Goal: Task Accomplishment & Management: Complete application form

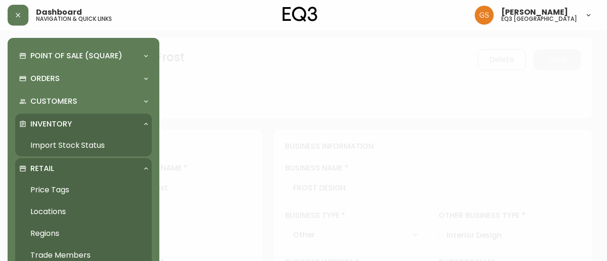
select select "ON"
select select "CA"
select select "CA_EN"
select select "Other"
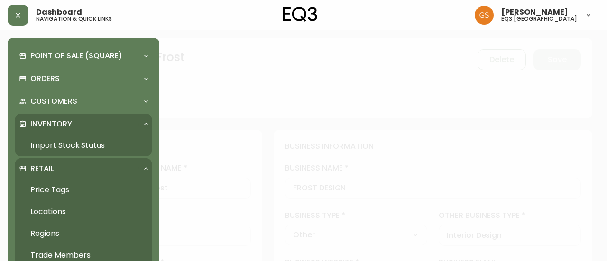
select select "cjw10z96q005b6gs00r6w7pwt"
select select "false"
click at [208, 48] on div at bounding box center [303, 130] width 607 height 261
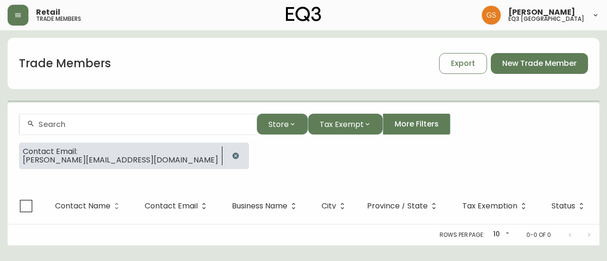
click at [81, 129] on div at bounding box center [137, 124] width 237 height 21
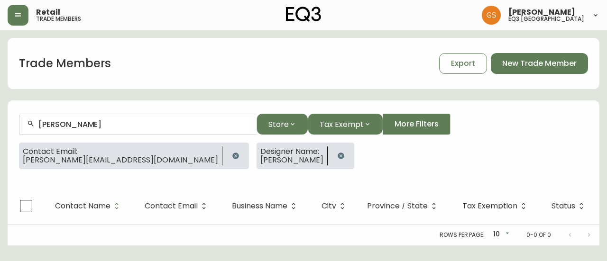
type input "[PERSON_NAME]"
click at [232, 153] on icon "button" at bounding box center [236, 156] width 8 height 8
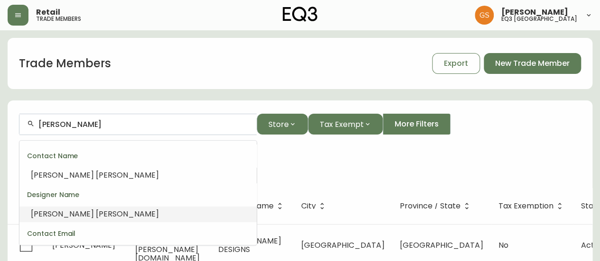
drag, startPoint x: 104, startPoint y: 122, endPoint x: 4, endPoint y: 121, distance: 100.6
click at [4, 121] on main "Trade Members Export New Trade Member [PERSON_NAME] Store Tax Exempt More Filte…" at bounding box center [300, 159] width 600 height 258
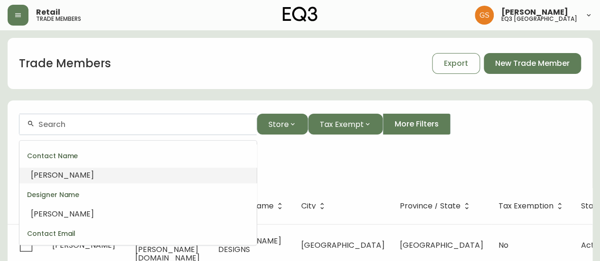
paste input "[PERSON_NAME][EMAIL_ADDRESS][DOMAIN_NAME]"
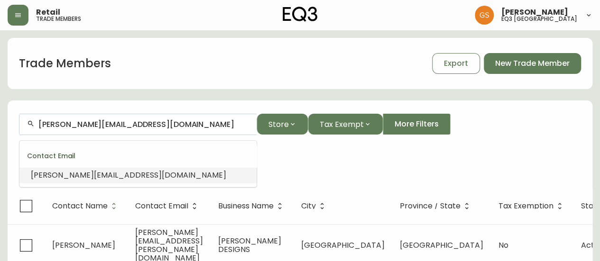
click at [111, 176] on span "[PERSON_NAME][EMAIL_ADDRESS][DOMAIN_NAME]" at bounding box center [128, 175] width 195 height 11
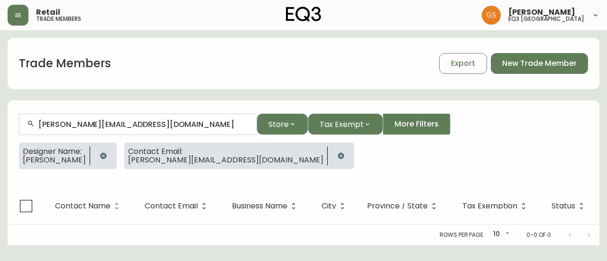
type input "[PERSON_NAME][EMAIL_ADDRESS][DOMAIN_NAME]"
click at [103, 154] on icon "button" at bounding box center [104, 156] width 8 height 8
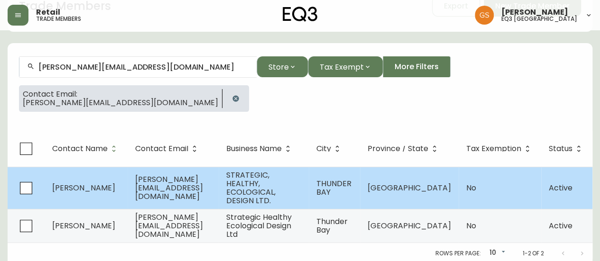
scroll to position [59, 0]
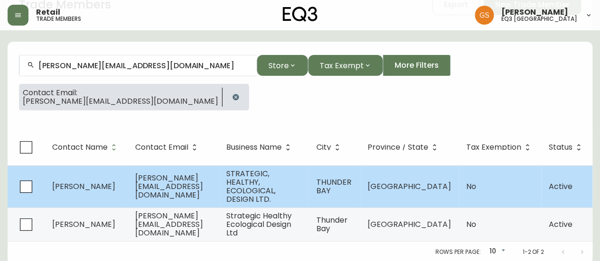
click at [203, 183] on span "[PERSON_NAME][EMAIL_ADDRESS][DOMAIN_NAME]" at bounding box center [169, 187] width 68 height 28
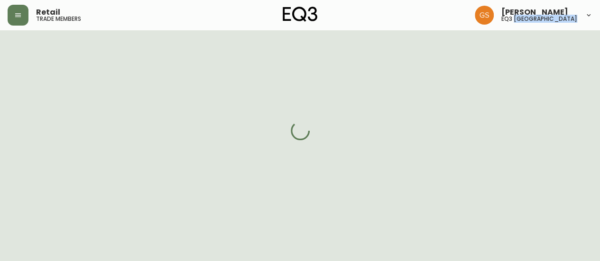
click at [217, 183] on div at bounding box center [300, 130] width 600 height 261
select select "ON"
select select "CA"
select select "CA_EN"
select select "Other"
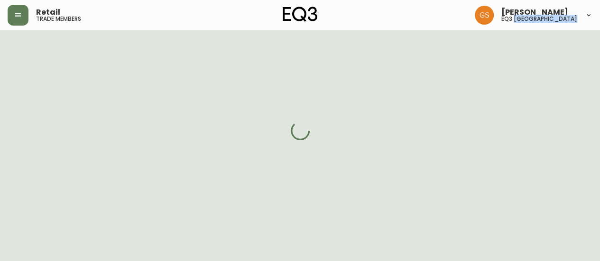
select select "Home Builder"
select select "cjw10z96q005b6gs00r6w7pwt"
select select "false"
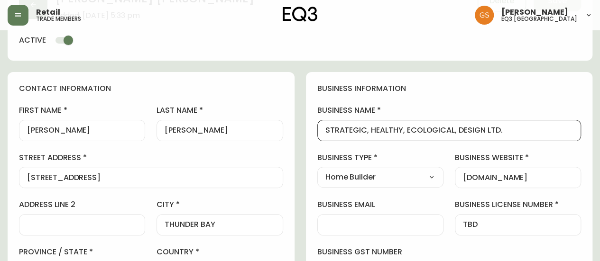
drag, startPoint x: 501, startPoint y: 128, endPoint x: 323, endPoint y: 128, distance: 178.8
click at [323, 128] on div "STRATEGIC, HEALTHY, ECOLOGICAL, DESIGN LTD." at bounding box center [449, 130] width 264 height 21
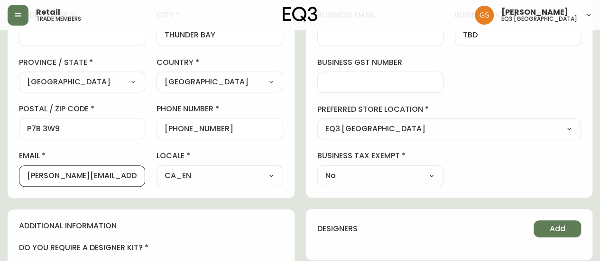
drag, startPoint x: 124, startPoint y: 176, endPoint x: 19, endPoint y: 175, distance: 104.3
click at [19, 175] on div "[PERSON_NAME][EMAIL_ADDRESS][DOMAIN_NAME]" at bounding box center [82, 176] width 126 height 21
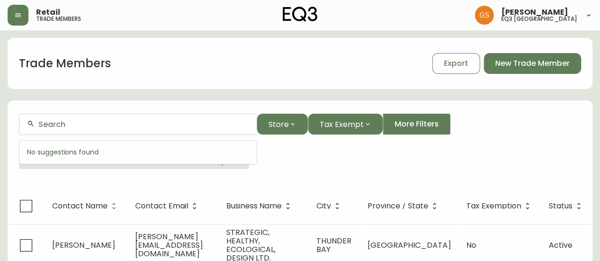
click at [127, 125] on input "text" at bounding box center [143, 124] width 211 height 9
paste input "[EMAIL_ADDRESS][DOMAIN_NAME]"
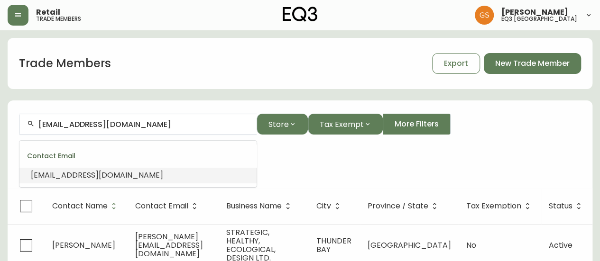
click at [147, 174] on li "[EMAIL_ADDRESS][DOMAIN_NAME]" at bounding box center [137, 175] width 237 height 16
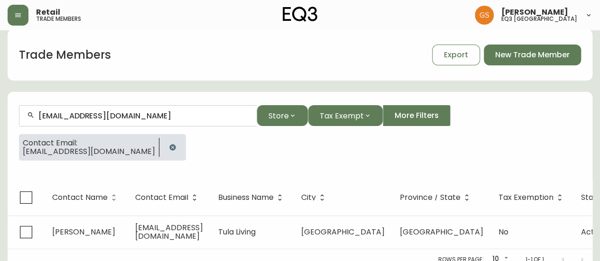
scroll to position [17, 0]
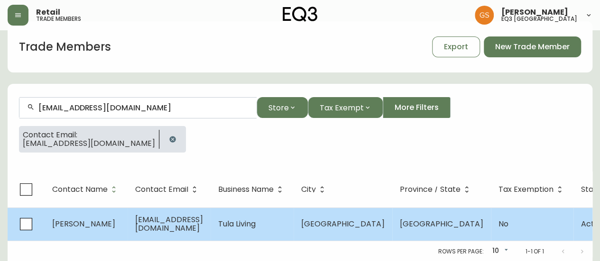
type input "[EMAIL_ADDRESS][DOMAIN_NAME]"
click at [81, 228] on span "[PERSON_NAME]" at bounding box center [83, 224] width 63 height 11
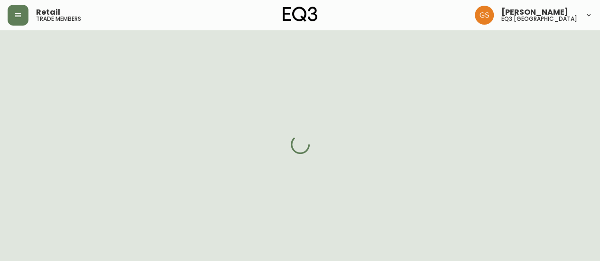
select select "ON"
select select "CA"
select select "CA_EN"
select select "Other"
select select "Interior Designer"
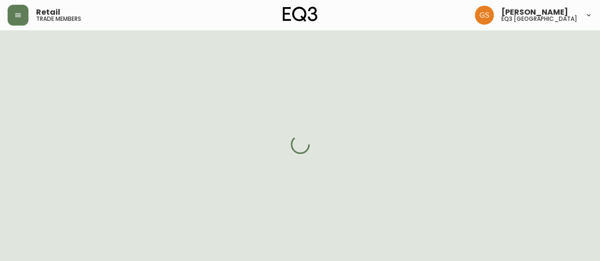
select select "cjw10z96q005b6gs00r6w7pwt"
select select "false"
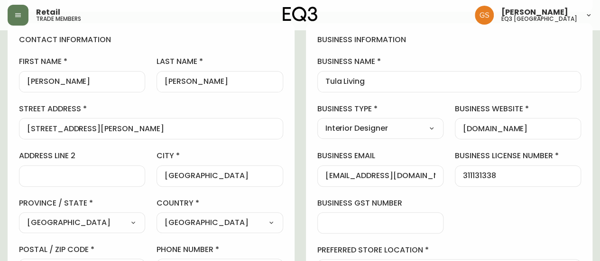
scroll to position [111, 0]
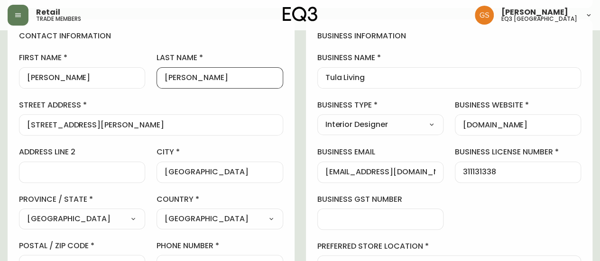
drag, startPoint x: 199, startPoint y: 74, endPoint x: 158, endPoint y: 81, distance: 41.4
click at [158, 76] on div "[PERSON_NAME]" at bounding box center [220, 77] width 126 height 21
click at [483, 205] on div "business information business name Tula Living business type Interior Designer …" at bounding box center [449, 176] width 287 height 315
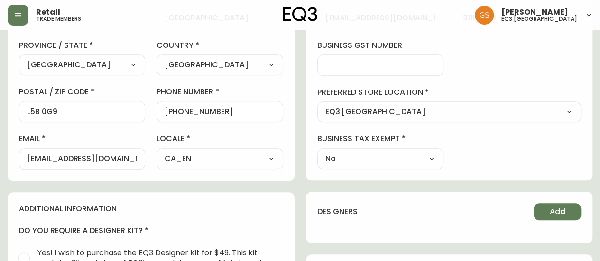
scroll to position [301, 0]
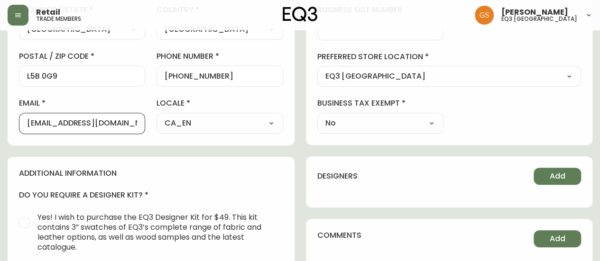
drag, startPoint x: 112, startPoint y: 121, endPoint x: 23, endPoint y: 119, distance: 89.2
click at [23, 119] on div "[EMAIL_ADDRESS][DOMAIN_NAME]" at bounding box center [82, 123] width 126 height 21
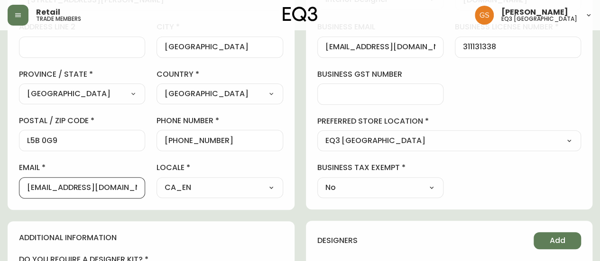
scroll to position [111, 0]
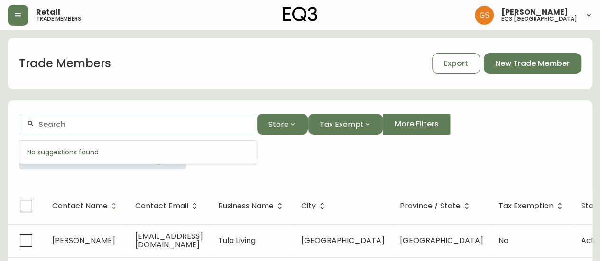
click at [91, 128] on input "text" at bounding box center [143, 124] width 211 height 9
paste input "[EMAIL_ADDRESS][DOMAIN_NAME]"
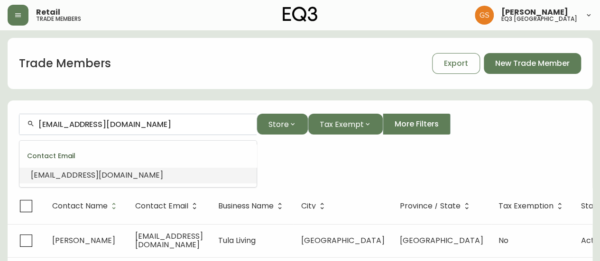
click at [166, 178] on li "[EMAIL_ADDRESS][DOMAIN_NAME]" at bounding box center [137, 175] width 237 height 16
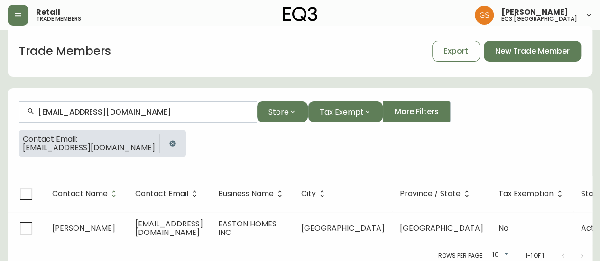
scroll to position [24, 0]
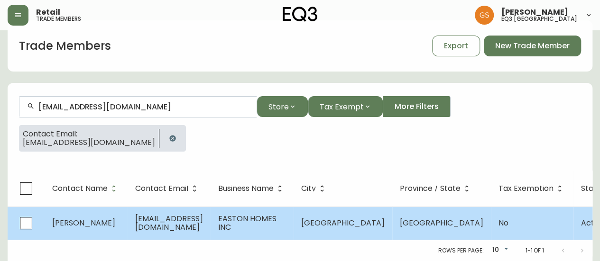
type input "[EMAIL_ADDRESS][DOMAIN_NAME]"
click at [197, 213] on span "[EMAIL_ADDRESS][DOMAIN_NAME]" at bounding box center [169, 222] width 68 height 19
select select "ON"
select select "CA"
select select "CA_EN"
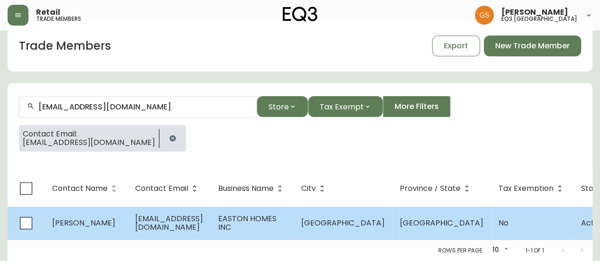
select select "Outreach from a Trade Rep"
select select "Home Builder"
select select "cjw10z96q005b6gs00r6w7pwt"
select select "false"
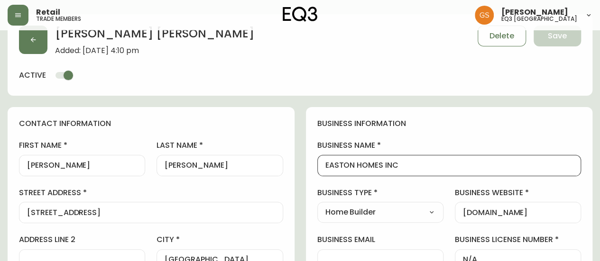
drag, startPoint x: 414, startPoint y: 168, endPoint x: 350, endPoint y: 168, distance: 63.6
click at [350, 168] on input "EASTON HOMES INC" at bounding box center [449, 165] width 248 height 9
click at [346, 162] on input "EASTON HOMES INC" at bounding box center [449, 165] width 248 height 9
drag, startPoint x: 355, startPoint y: 163, endPoint x: 323, endPoint y: 162, distance: 32.7
click at [323, 162] on div "EASTON HOMES INC" at bounding box center [449, 165] width 264 height 21
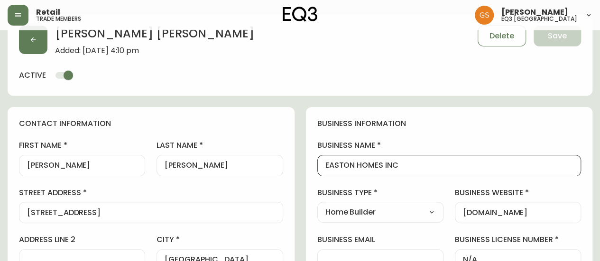
click at [427, 169] on input "EASTON HOMES INC" at bounding box center [449, 165] width 248 height 9
click at [385, 65] on div "[PERSON_NAME] Added: [DATE] 4:10 pm Delete Save active" at bounding box center [300, 55] width 585 height 82
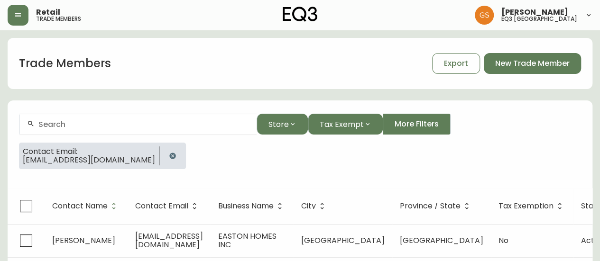
click at [83, 127] on input "text" at bounding box center [143, 124] width 211 height 9
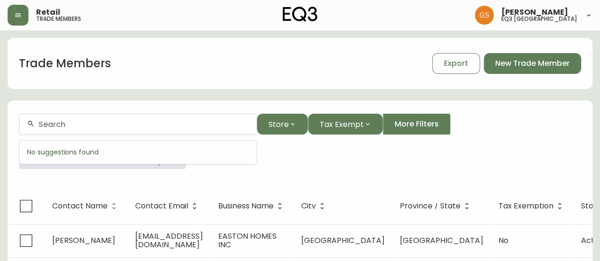
paste input "[EMAIL_ADDRESS][DOMAIN_NAME]"
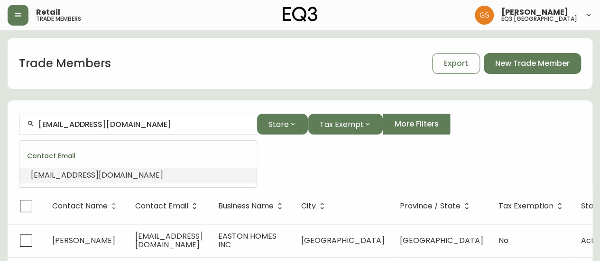
click at [150, 174] on li "[EMAIL_ADDRESS][DOMAIN_NAME]" at bounding box center [137, 175] width 237 height 16
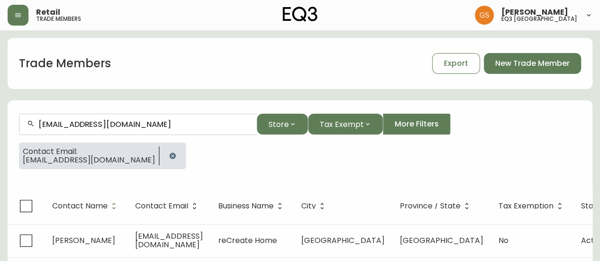
scroll to position [17, 0]
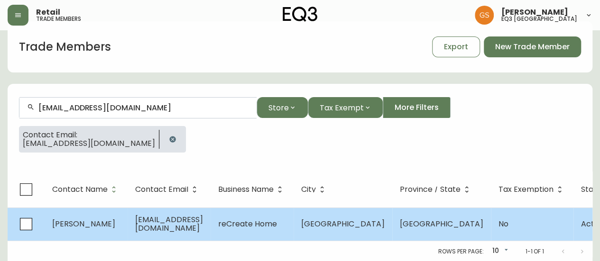
type input "[EMAIL_ADDRESS][DOMAIN_NAME]"
click at [143, 216] on td "[EMAIL_ADDRESS][DOMAIN_NAME]" at bounding box center [169, 224] width 83 height 33
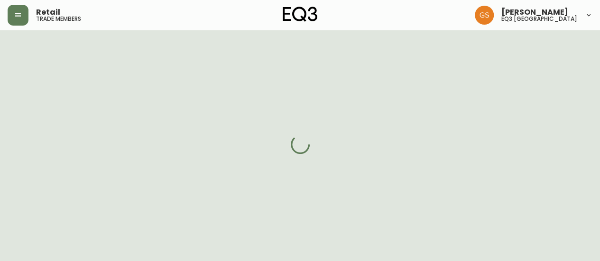
select select "ON"
select select "CA"
select select "CA_EN"
select select "Other"
select select "Interior Designer"
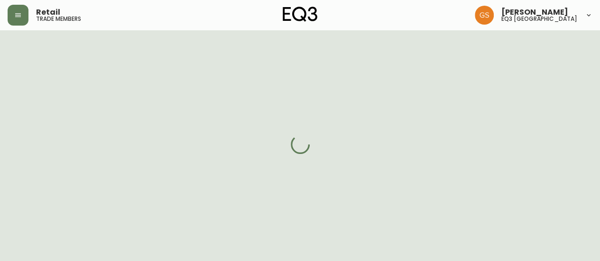
select select "cjw10z96q005b6gs00r6w7pwt"
select select "false"
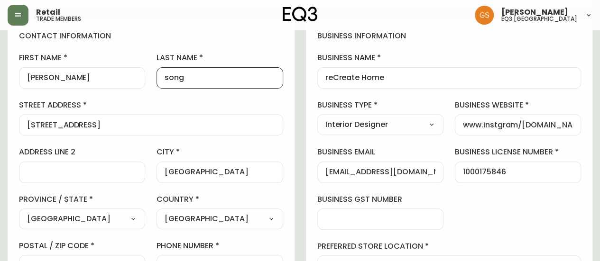
drag, startPoint x: 195, startPoint y: 78, endPoint x: 158, endPoint y: 81, distance: 37.6
click at [158, 81] on div "song" at bounding box center [220, 77] width 126 height 21
click at [270, 104] on label "street address" at bounding box center [151, 105] width 264 height 10
click at [270, 120] on input "[STREET_ADDRESS]" at bounding box center [151, 124] width 248 height 9
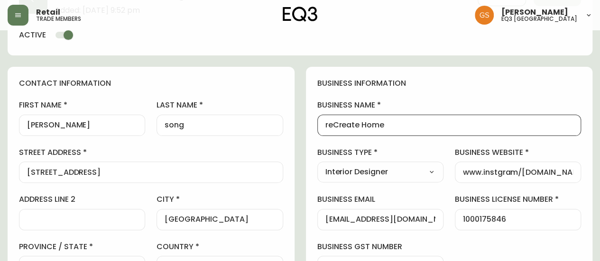
drag, startPoint x: 391, startPoint y: 123, endPoint x: 322, endPoint y: 129, distance: 69.4
click at [322, 129] on div "reCreate Home" at bounding box center [449, 125] width 264 height 21
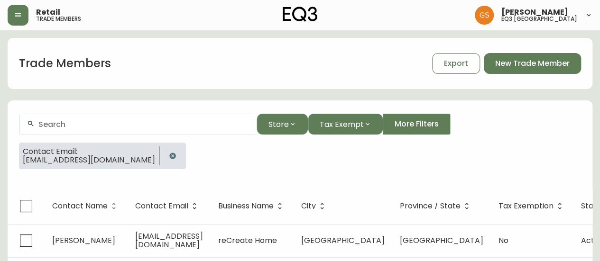
click at [89, 124] on input "text" at bounding box center [143, 124] width 211 height 9
drag, startPoint x: 204, startPoint y: 184, endPoint x: 199, endPoint y: 178, distance: 7.4
click at [204, 184] on form "Store Tax Exempt More Filters Contact Email: [EMAIL_ADDRESS][DOMAIN_NAME]" at bounding box center [300, 145] width 585 height 86
click at [169, 153] on icon "button" at bounding box center [172, 156] width 6 height 6
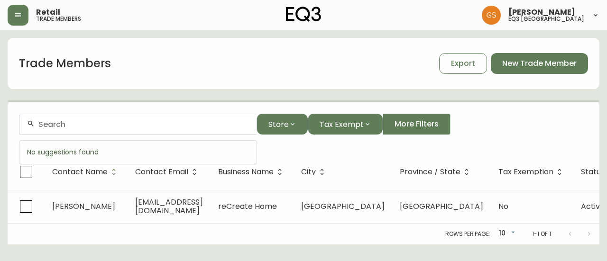
click at [145, 124] on input "text" at bounding box center [143, 124] width 211 height 9
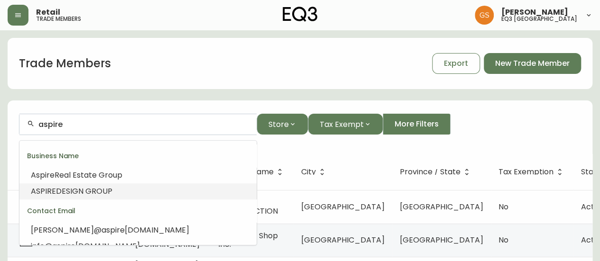
click at [114, 190] on li "ASPIRE DESIGN GROUP" at bounding box center [137, 192] width 237 height 16
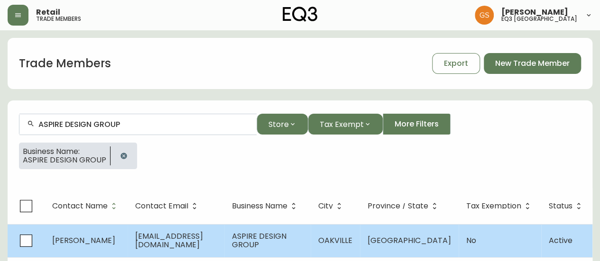
type input "ASPIRE DESIGN GROUP"
click at [195, 247] on td "[EMAIL_ADDRESS][DOMAIN_NAME]" at bounding box center [176, 240] width 97 height 33
select select "ON"
select select "CA"
select select "CA_EN"
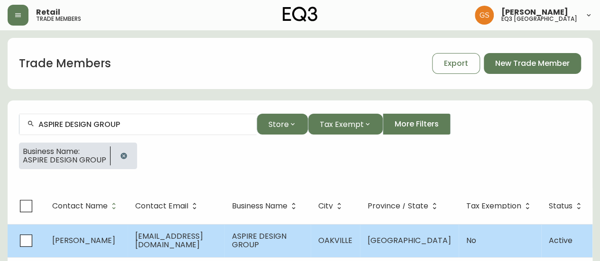
select select "Outreach from a Trade Rep"
select select "Interior Designer"
select select "false"
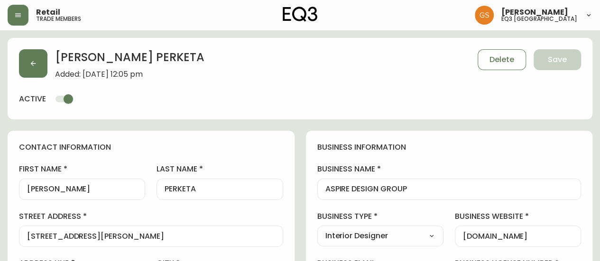
type input "EQ3 [GEOGRAPHIC_DATA]"
select select "cjw10z96q005b6gs00r6w7pwt"
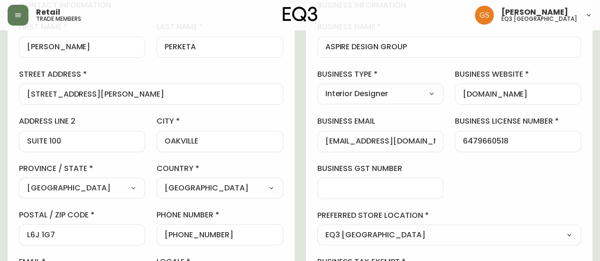
scroll to position [285, 0]
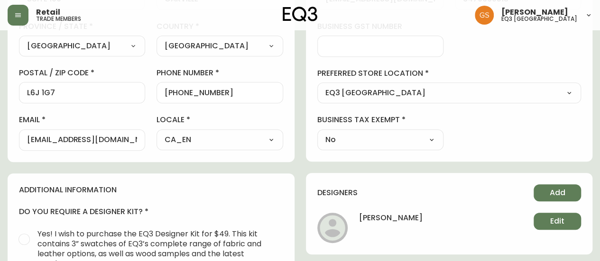
drag, startPoint x: 24, startPoint y: 137, endPoint x: 122, endPoint y: 138, distance: 98.7
click at [122, 138] on div "[EMAIL_ADDRESS][DOMAIN_NAME]" at bounding box center [82, 139] width 126 height 21
drag, startPoint x: 139, startPoint y: 137, endPoint x: 106, endPoint y: 141, distance: 33.5
click at [70, 140] on div "[EMAIL_ADDRESS][DOMAIN_NAME]" at bounding box center [82, 139] width 126 height 21
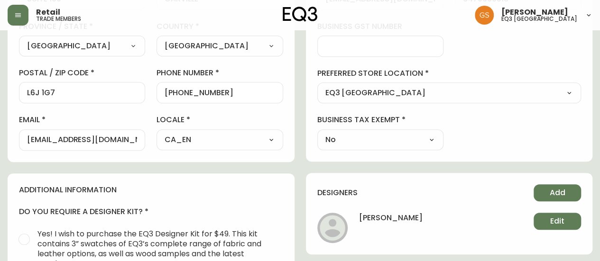
drag, startPoint x: 23, startPoint y: 137, endPoint x: 47, endPoint y: 138, distance: 24.7
click at [48, 138] on div "[EMAIL_ADDRESS][DOMAIN_NAME]" at bounding box center [82, 139] width 126 height 21
click at [34, 136] on input "[EMAIL_ADDRESS][DOMAIN_NAME]" at bounding box center [82, 140] width 110 height 9
drag, startPoint x: 28, startPoint y: 138, endPoint x: 149, endPoint y: 136, distance: 120.5
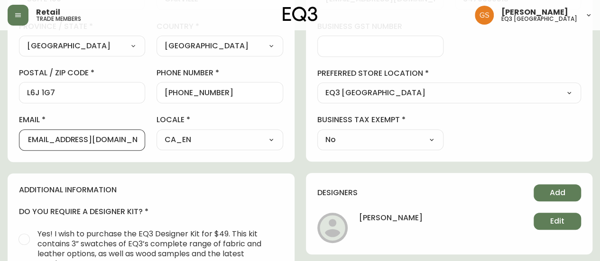
click at [149, 136] on div "first name [PERSON_NAME] last name [GEOGRAPHIC_DATA] address [STREET_ADDRESS][P…" at bounding box center [151, 15] width 264 height 271
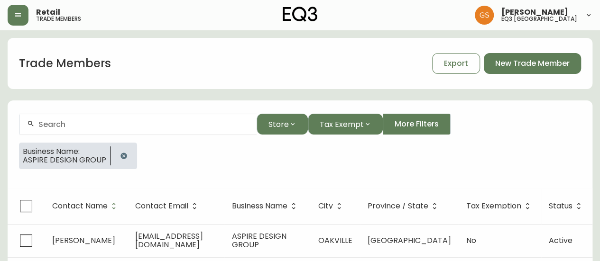
click at [112, 120] on input "text" at bounding box center [143, 124] width 211 height 9
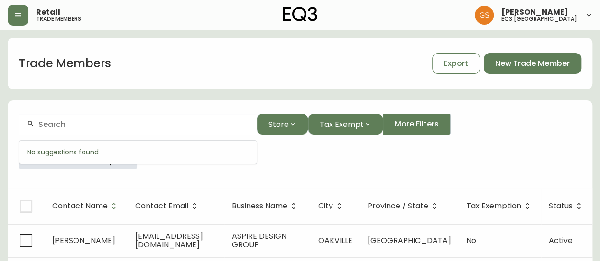
paste input "[PERSON_NAME][EMAIL_ADDRESS][DOMAIN_NAME]"
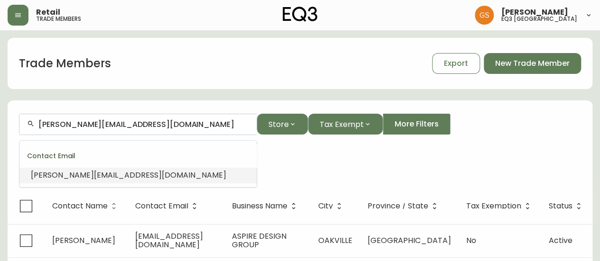
click at [161, 178] on li "[PERSON_NAME][EMAIL_ADDRESS][DOMAIN_NAME]" at bounding box center [137, 175] width 237 height 16
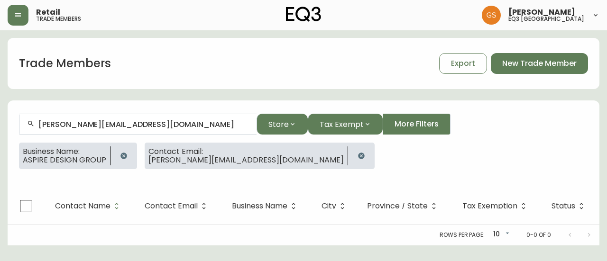
click at [358, 152] on icon "button" at bounding box center [362, 156] width 8 height 8
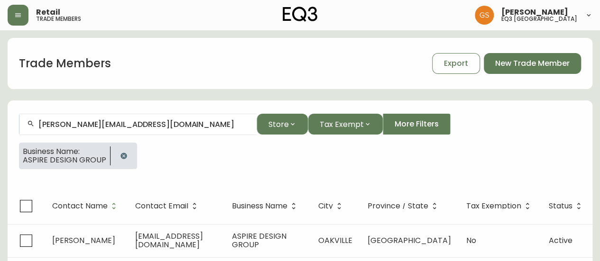
click at [120, 156] on icon "button" at bounding box center [124, 156] width 8 height 8
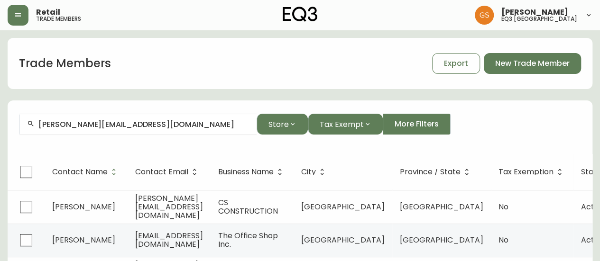
click at [133, 122] on input "[PERSON_NAME][EMAIL_ADDRESS][DOMAIN_NAME]" at bounding box center [143, 124] width 211 height 9
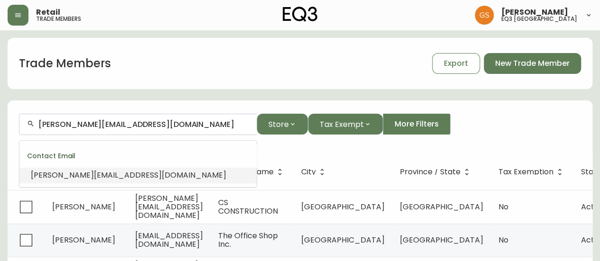
click at [133, 122] on input "[PERSON_NAME][EMAIL_ADDRESS][DOMAIN_NAME]" at bounding box center [143, 124] width 211 height 9
click at [121, 173] on li "[PERSON_NAME][EMAIL_ADDRESS][DOMAIN_NAME]" at bounding box center [137, 175] width 237 height 16
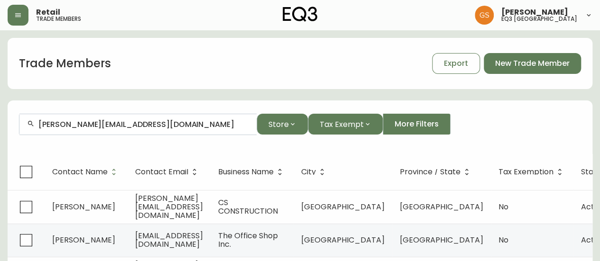
click at [36, 123] on div "[PERSON_NAME][EMAIL_ADDRESS][DOMAIN_NAME]" at bounding box center [137, 124] width 237 height 21
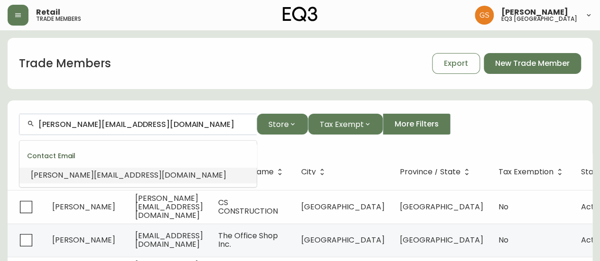
click at [40, 126] on input "[PERSON_NAME][EMAIL_ADDRESS][DOMAIN_NAME]" at bounding box center [143, 124] width 211 height 9
click at [81, 183] on li "[PERSON_NAME][EMAIL_ADDRESS][DOMAIN_NAME]" at bounding box center [137, 175] width 237 height 16
drag, startPoint x: 68, startPoint y: 123, endPoint x: 146, endPoint y: 121, distance: 77.8
click at [146, 121] on input "[PERSON_NAME][EMAIL_ADDRESS][DOMAIN_NAME]" at bounding box center [143, 124] width 211 height 9
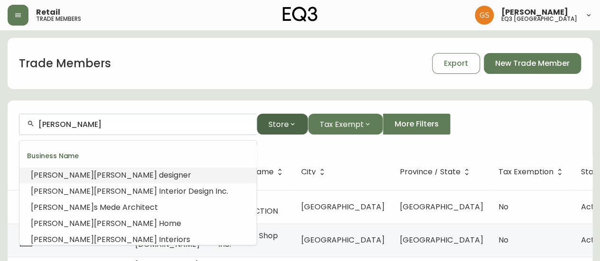
type input "[PERSON_NAME]"
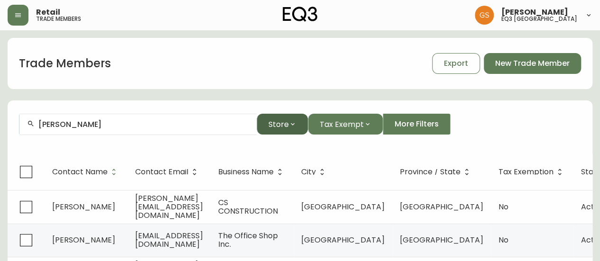
click at [298, 122] on button "Store" at bounding box center [282, 124] width 51 height 21
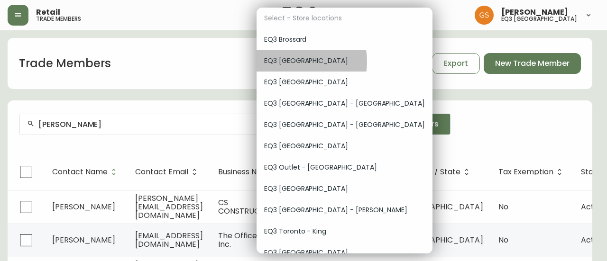
click at [292, 62] on span "EQ3 [GEOGRAPHIC_DATA]" at bounding box center [344, 61] width 161 height 10
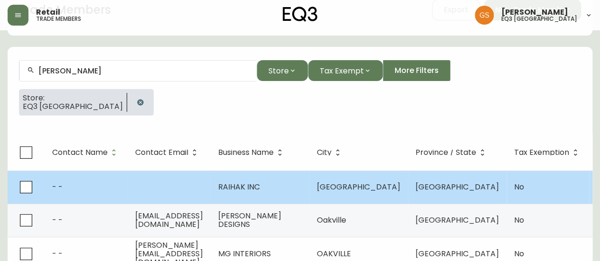
scroll to position [38, 0]
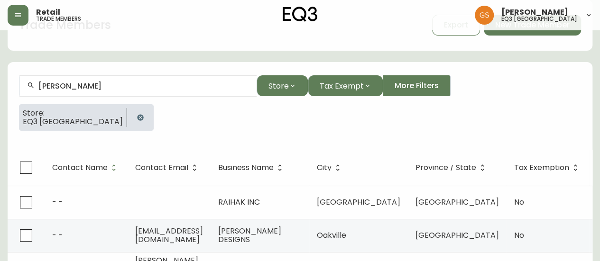
click at [137, 119] on icon "button" at bounding box center [141, 118] width 8 height 8
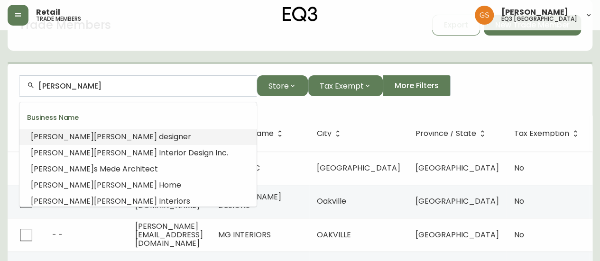
click at [104, 89] on input "[PERSON_NAME]" at bounding box center [143, 86] width 211 height 9
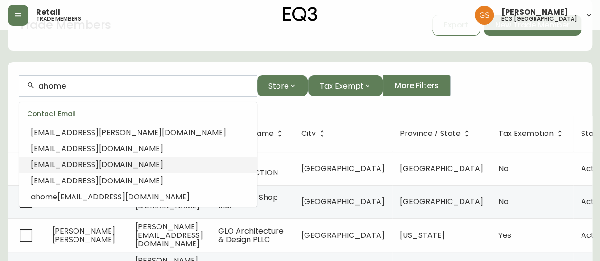
scroll to position [6, 0]
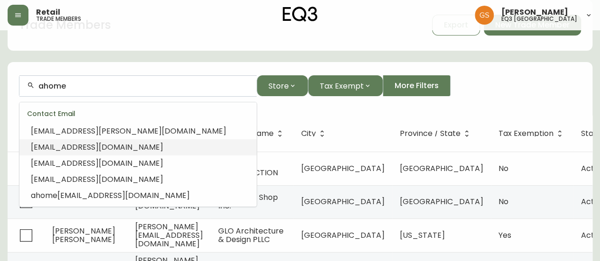
drag, startPoint x: 72, startPoint y: 80, endPoint x: 41, endPoint y: 83, distance: 30.4
click at [41, 83] on div "ahome" at bounding box center [137, 85] width 237 height 21
drag, startPoint x: 45, startPoint y: 84, endPoint x: 73, endPoint y: 83, distance: 28.5
click at [70, 87] on input "ahome" at bounding box center [143, 86] width 211 height 9
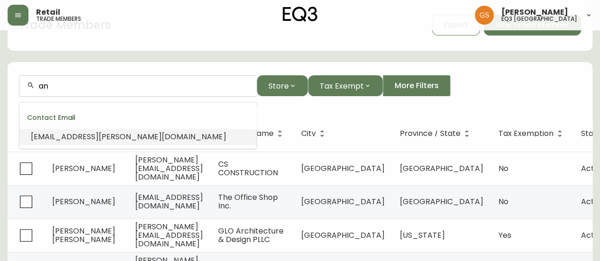
scroll to position [0, 0]
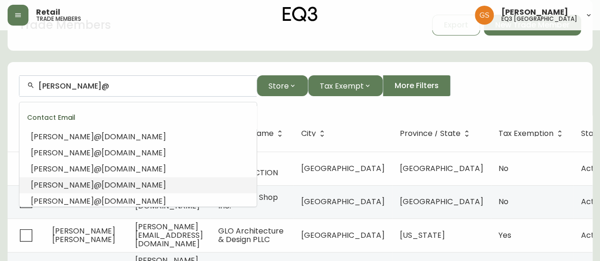
click at [105, 186] on span "[DOMAIN_NAME]" at bounding box center [134, 185] width 65 height 11
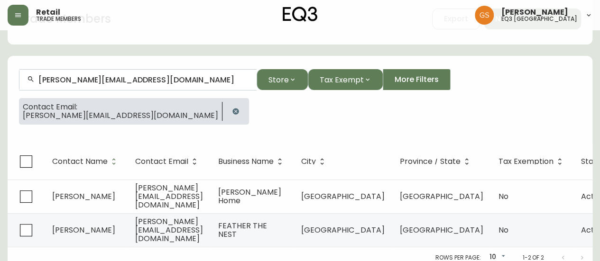
scroll to position [50, 0]
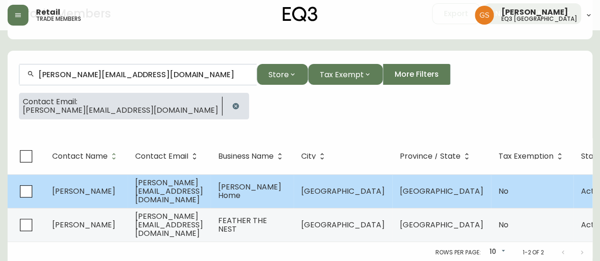
type input "[PERSON_NAME][EMAIL_ADDRESS][DOMAIN_NAME]"
click at [198, 186] on span "[PERSON_NAME][EMAIL_ADDRESS][DOMAIN_NAME]" at bounding box center [169, 191] width 68 height 28
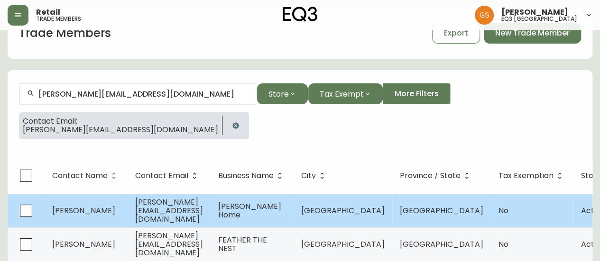
select select "ON"
select select "CA"
select select "CA_EN"
select select "Other"
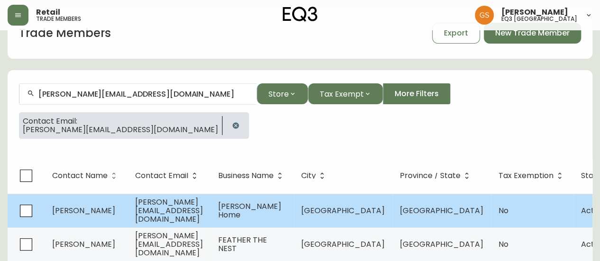
select select "false"
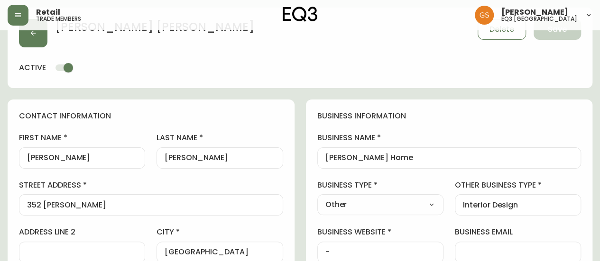
type input "EQ3 [GEOGRAPHIC_DATA]"
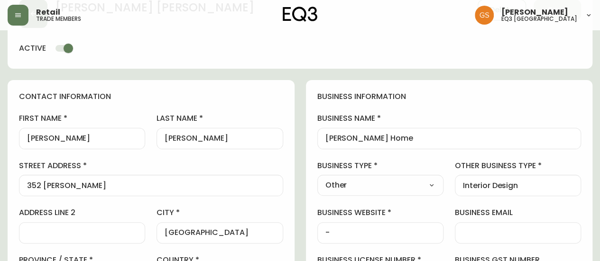
select select "cjw10z96q005b6gs00r6w7pwt"
drag, startPoint x: 411, startPoint y: 137, endPoint x: 318, endPoint y: 144, distance: 93.2
click at [318, 144] on div "[PERSON_NAME] Home" at bounding box center [449, 138] width 264 height 21
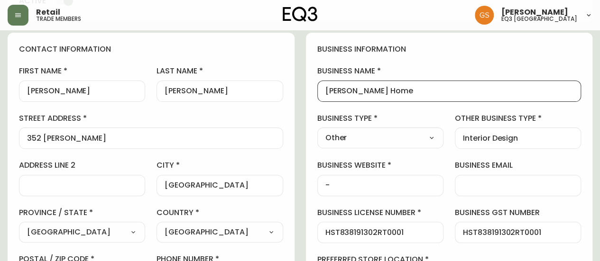
click at [195, 92] on input "[PERSON_NAME]" at bounding box center [220, 91] width 110 height 9
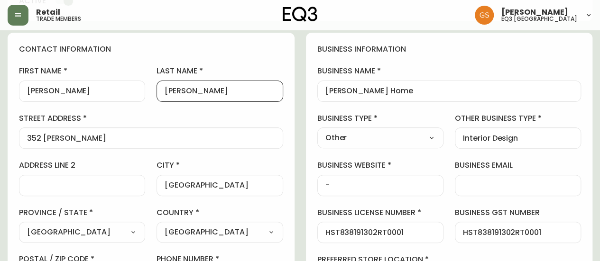
drag, startPoint x: 196, startPoint y: 89, endPoint x: 155, endPoint y: 92, distance: 41.4
click at [155, 92] on div "first name [PERSON_NAME] last name [PERSON_NAME][GEOGRAPHIC_DATA] address 352 […" at bounding box center [151, 201] width 264 height 271
click at [206, 119] on label "street address" at bounding box center [151, 118] width 264 height 10
click at [206, 134] on input "352 [PERSON_NAME]" at bounding box center [151, 138] width 248 height 9
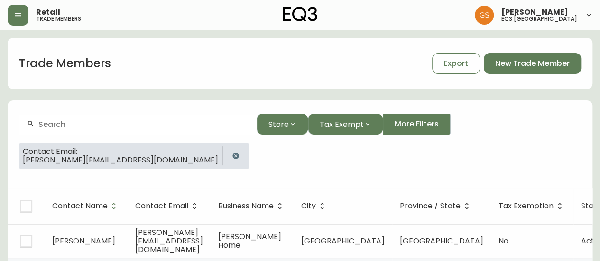
click at [93, 120] on input "text" at bounding box center [143, 124] width 211 height 9
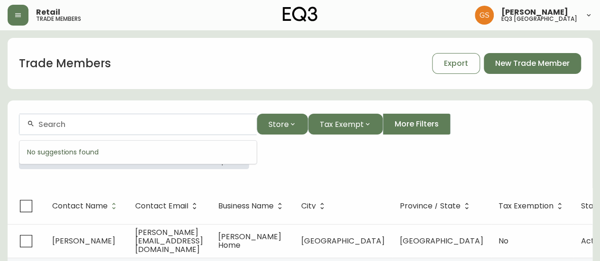
paste input "[EMAIL_ADDRESS][DOMAIN_NAME]"
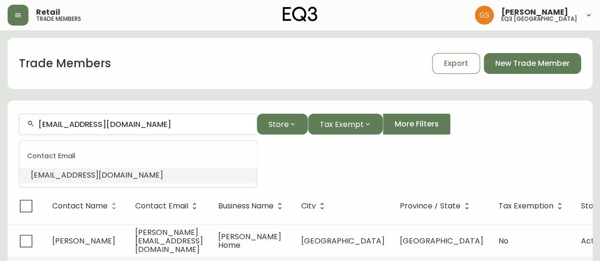
click at [162, 176] on li "[EMAIL_ADDRESS][DOMAIN_NAME]" at bounding box center [137, 175] width 237 height 16
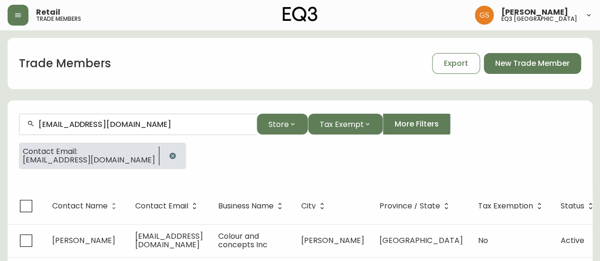
scroll to position [17, 0]
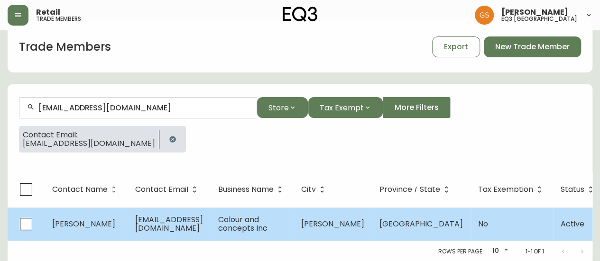
type input "[EMAIL_ADDRESS][DOMAIN_NAME]"
click at [136, 228] on span "[EMAIL_ADDRESS][DOMAIN_NAME]" at bounding box center [169, 223] width 68 height 19
select select "ON"
select select "CA"
select select "CA_EN"
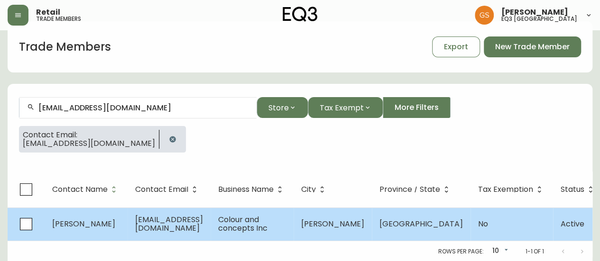
select select "Other"
select select "false"
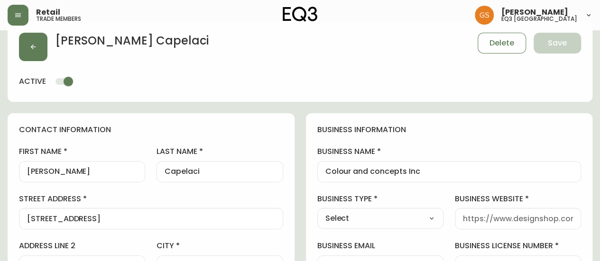
type input "EQ3 [GEOGRAPHIC_DATA]"
select select "cjw10z96q005b6gs00r6w7pwt"
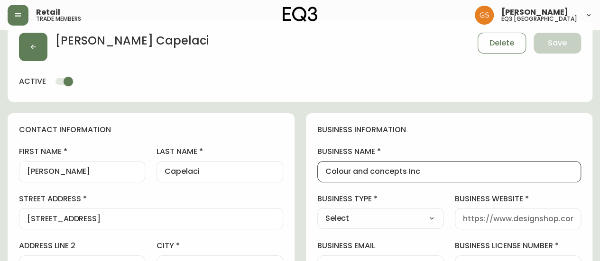
drag, startPoint x: 423, startPoint y: 171, endPoint x: 324, endPoint y: 178, distance: 98.4
click at [324, 178] on div "Colour and concepts Inc" at bounding box center [449, 171] width 264 height 21
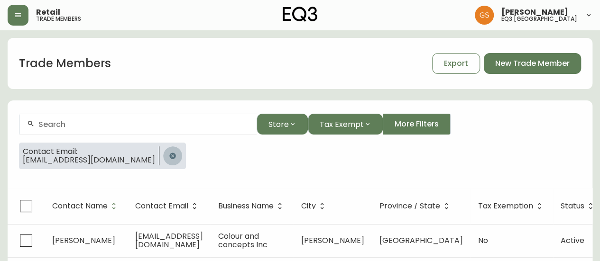
click at [163, 160] on button "button" at bounding box center [172, 156] width 19 height 19
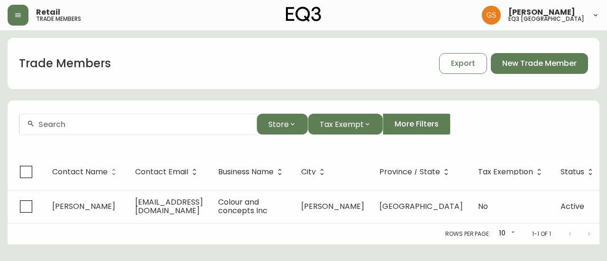
click at [122, 129] on div at bounding box center [137, 124] width 237 height 21
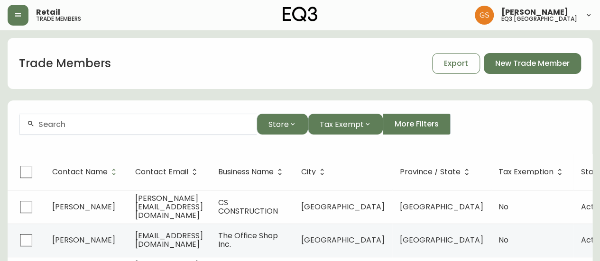
paste input "[EMAIL_ADDRESS][DOMAIN_NAME]"
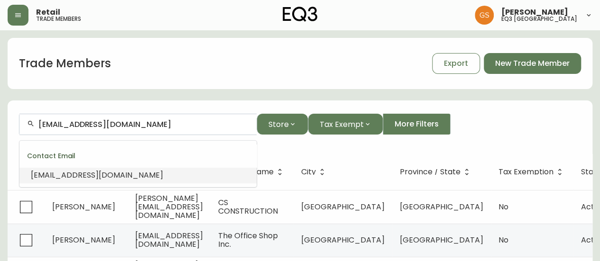
click at [113, 175] on span "[EMAIL_ADDRESS][DOMAIN_NAME]" at bounding box center [97, 175] width 132 height 11
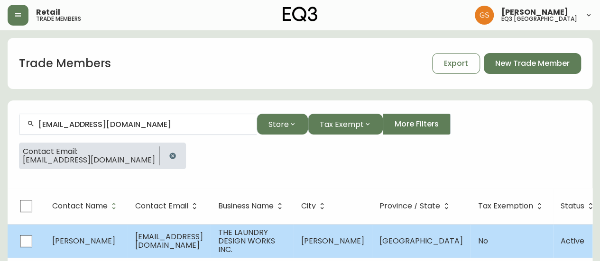
type input "[EMAIL_ADDRESS][DOMAIN_NAME]"
click at [162, 241] on span "[EMAIL_ADDRESS][DOMAIN_NAME]" at bounding box center [169, 240] width 68 height 19
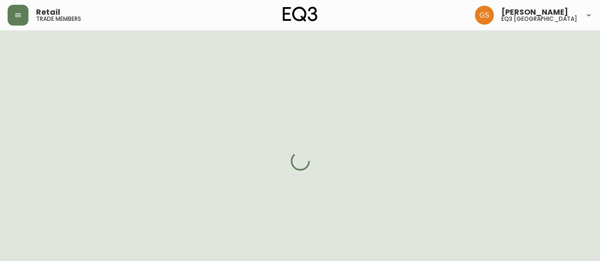
select select "ON"
select select "CA"
select select "CA_EN"
select select "Other"
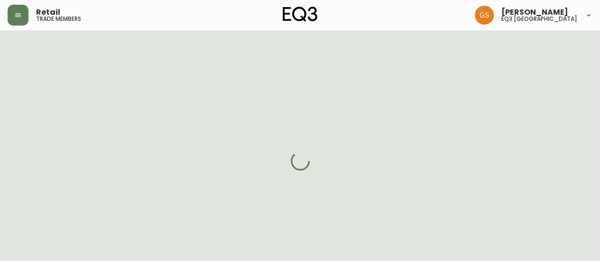
select select "cjw10z96q005b6gs00r6w7pwt"
select select "false"
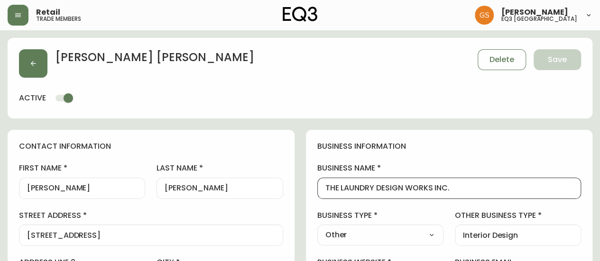
drag, startPoint x: 341, startPoint y: 188, endPoint x: 374, endPoint y: 185, distance: 32.4
click at [374, 185] on input "THE LAUNDRY DESIGN WORKS INC." at bounding box center [449, 188] width 248 height 9
click at [437, 185] on input "THE LAUNDRY DESIGN WORKS INC." at bounding box center [449, 188] width 248 height 9
drag, startPoint x: 468, startPoint y: 188, endPoint x: 311, endPoint y: 205, distance: 157.5
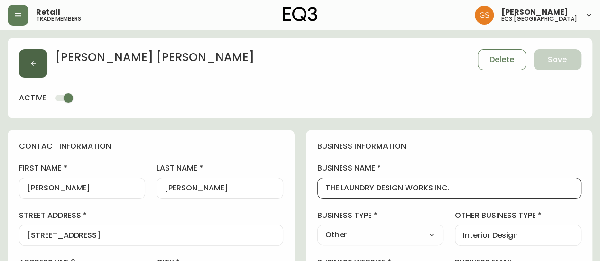
click at [40, 66] on button "button" at bounding box center [33, 63] width 28 height 28
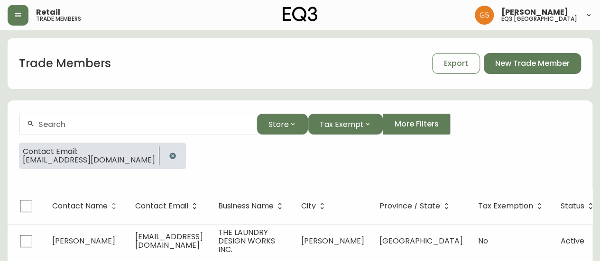
click at [177, 160] on button "button" at bounding box center [172, 156] width 19 height 19
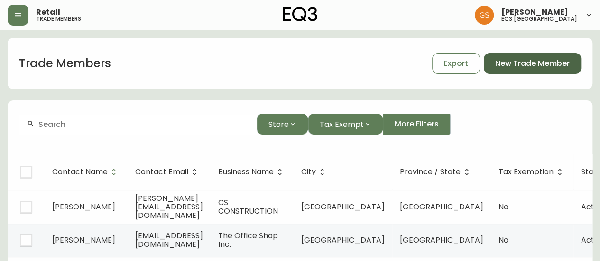
click at [526, 63] on span "New Trade Member" at bounding box center [532, 63] width 74 height 10
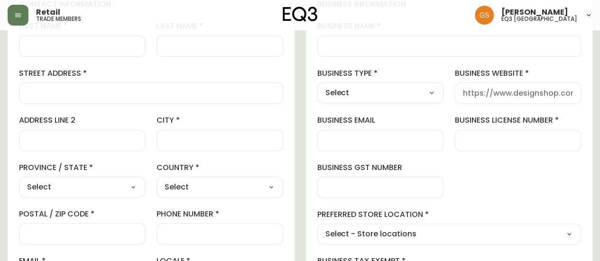
scroll to position [47, 0]
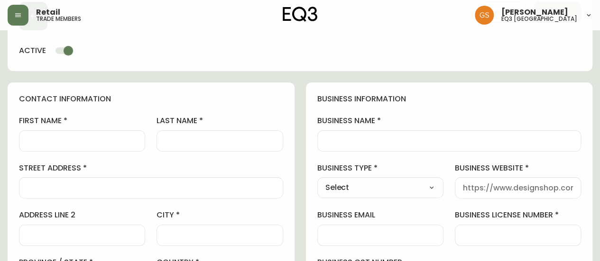
click at [80, 139] on input "first name" at bounding box center [82, 141] width 110 height 9
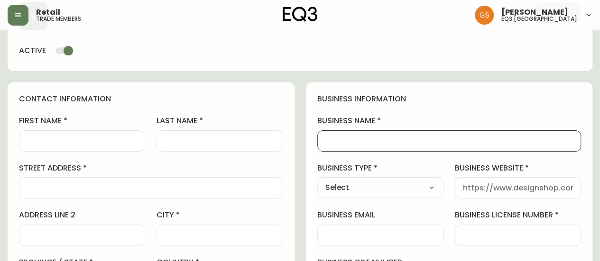
click at [348, 142] on input "business name" at bounding box center [449, 141] width 248 height 9
paste input "Bokeh Collective Inc."
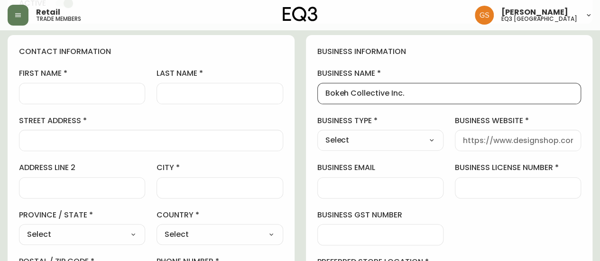
type input "Bokeh Collective Inc."
click at [102, 142] on input "street address" at bounding box center [151, 140] width 248 height 9
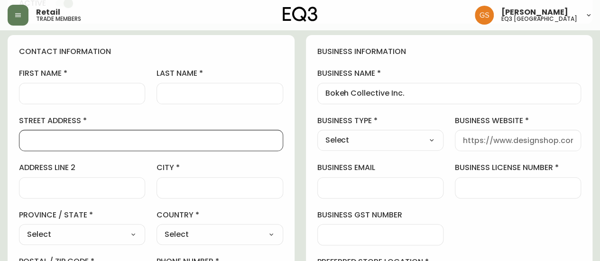
paste input "[STREET_ADDRESS]"
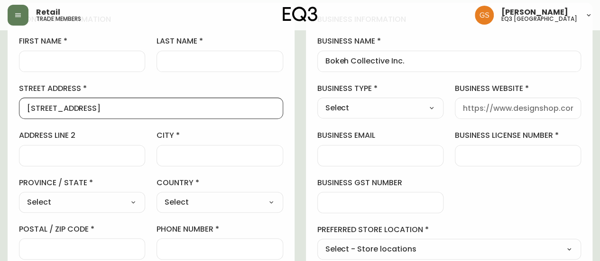
scroll to position [142, 0]
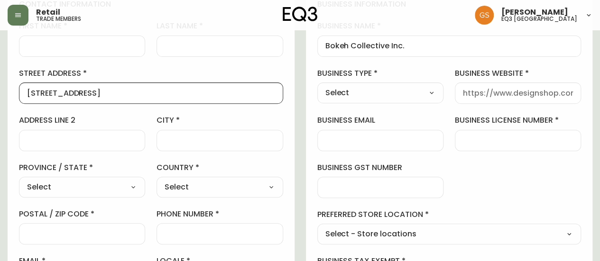
type input "[STREET_ADDRESS]"
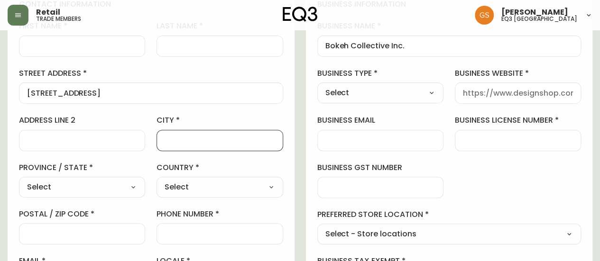
click at [191, 136] on input "city" at bounding box center [220, 140] width 110 height 9
type input "[GEOGRAPHIC_DATA]"
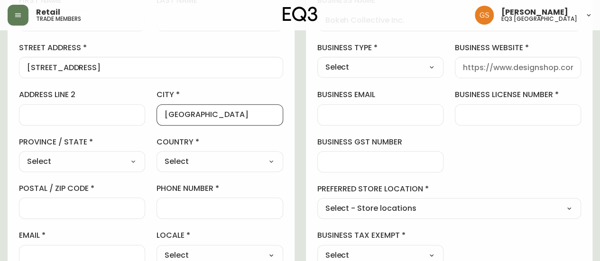
scroll to position [190, 0]
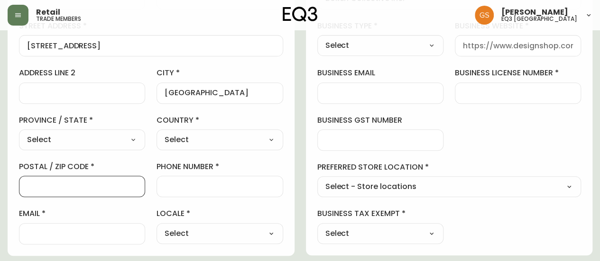
click at [109, 187] on input "postal / zip code" at bounding box center [82, 186] width 110 height 9
paste input "M6K3E7"
type input "M6K3E7"
click at [171, 185] on input "phone number" at bounding box center [220, 186] width 110 height 9
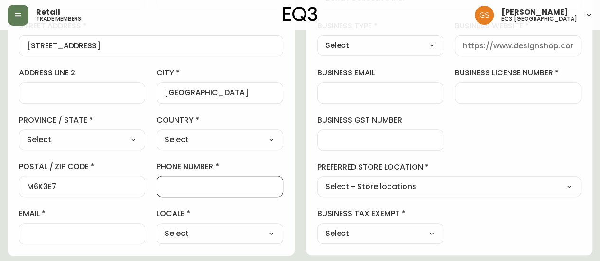
click at [135, 140] on select "Select [GEOGRAPHIC_DATA] [GEOGRAPHIC_DATA] [GEOGRAPHIC_DATA] [GEOGRAPHIC_DATA] …" at bounding box center [82, 140] width 126 height 14
select select "ON"
click at [19, 133] on select "Select [GEOGRAPHIC_DATA] [GEOGRAPHIC_DATA] [GEOGRAPHIC_DATA] [GEOGRAPHIC_DATA] …" at bounding box center [82, 140] width 126 height 14
type input "[GEOGRAPHIC_DATA]"
click at [189, 139] on select "Select [GEOGRAPHIC_DATA] [GEOGRAPHIC_DATA]" at bounding box center [220, 140] width 126 height 14
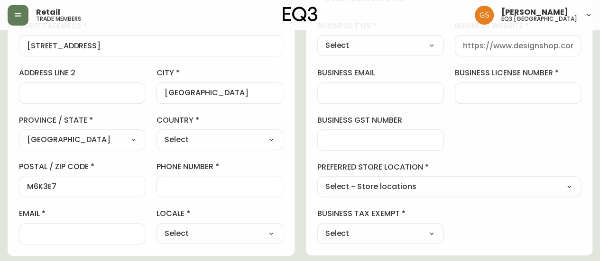
select select "CA"
click at [157, 133] on select "Select [GEOGRAPHIC_DATA] [GEOGRAPHIC_DATA]" at bounding box center [220, 140] width 126 height 14
type input "[GEOGRAPHIC_DATA]"
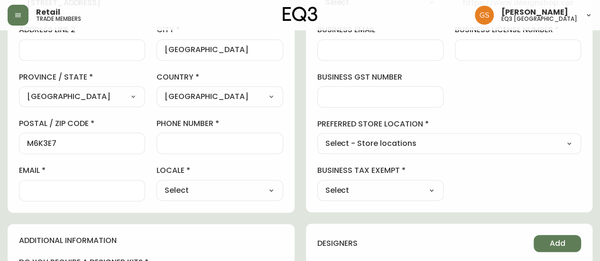
scroll to position [237, 0]
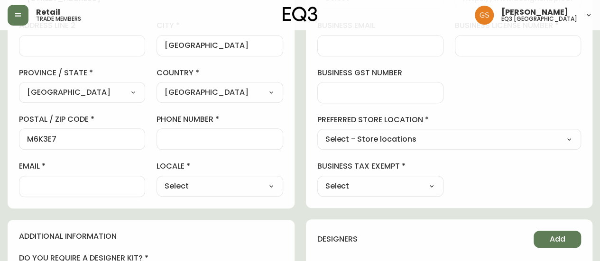
click at [211, 136] on input "phone number" at bounding box center [220, 139] width 110 height 9
paste input "[PHONE_NUMBER]"
type input "[PHONE_NUMBER]"
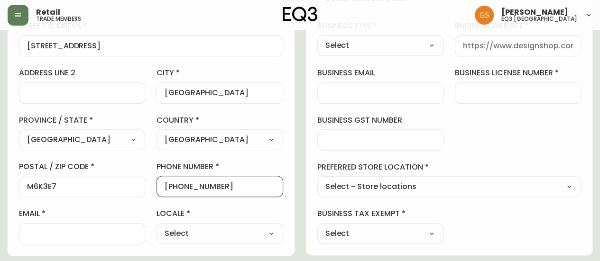
scroll to position [190, 0]
drag, startPoint x: 471, startPoint y: 88, endPoint x: 481, endPoint y: 90, distance: 10.1
click at [471, 89] on input "business license number" at bounding box center [518, 93] width 110 height 9
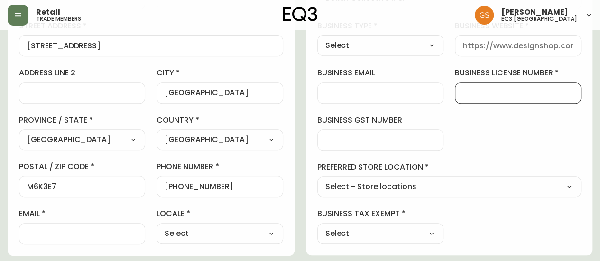
paste input "784227696 RT0001"
drag, startPoint x: 507, startPoint y: 92, endPoint x: 541, endPoint y: 87, distance: 34.1
click at [547, 91] on input "784227696 RT0001" at bounding box center [518, 93] width 110 height 9
type input "784227696 RT0001"
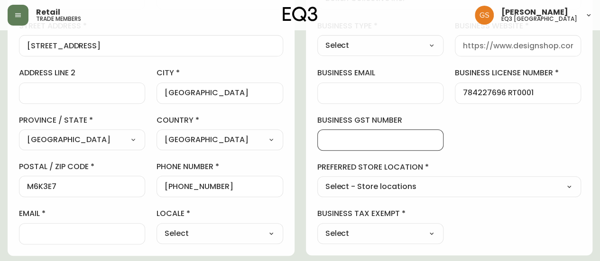
click at [404, 141] on input "business gst number" at bounding box center [380, 140] width 110 height 9
paste input "RT0001"
type input "RT0001"
click at [484, 140] on div "business information business name Bokeh Collective Inc. business type Select S…" at bounding box center [449, 97] width 287 height 315
click at [444, 185] on select "Select - Store locations EQ3 [GEOGRAPHIC_DATA] - [GEOGRAPHIC_DATA] [GEOGRAPHIC_…" at bounding box center [449, 187] width 264 height 14
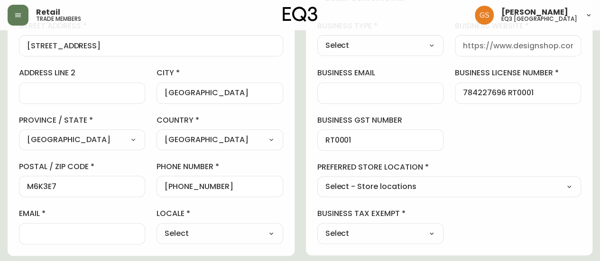
select select "cjw10z96q005b6gs00r6w7pwt"
click at [317, 180] on select "Select - Store locations EQ3 [GEOGRAPHIC_DATA] - [GEOGRAPHIC_DATA] [GEOGRAPHIC_…" at bounding box center [449, 187] width 264 height 14
type input "EQ3 [GEOGRAPHIC_DATA]"
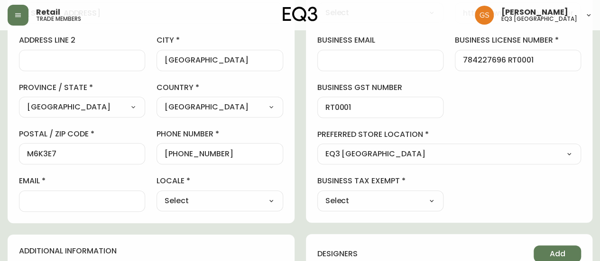
scroll to position [237, 0]
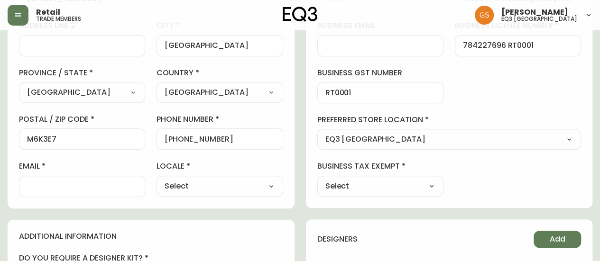
click at [195, 187] on select "Select CA_EN [GEOGRAPHIC_DATA] US_EN" at bounding box center [220, 186] width 126 height 14
select select "CA_EN"
click at [157, 179] on select "Select CA_EN [GEOGRAPHIC_DATA] US_EN" at bounding box center [220, 186] width 126 height 14
type input "CA_EN"
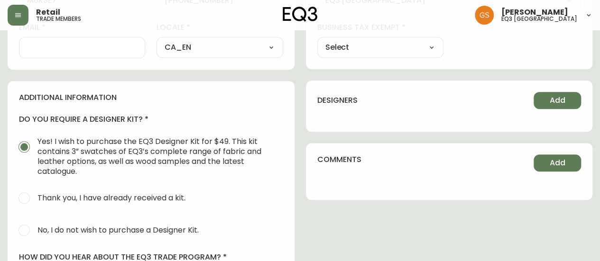
scroll to position [379, 0]
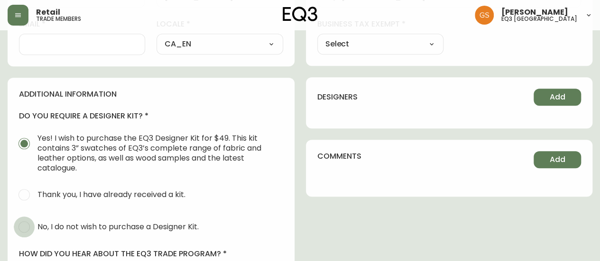
click at [17, 225] on input "No, I do not wish to purchase a Designer Kit." at bounding box center [24, 227] width 21 height 21
radio input "true"
radio input "false"
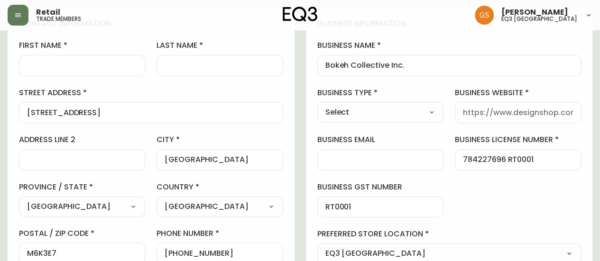
scroll to position [95, 0]
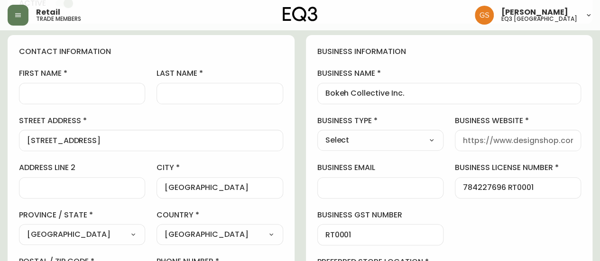
click at [363, 192] on div at bounding box center [380, 187] width 126 height 21
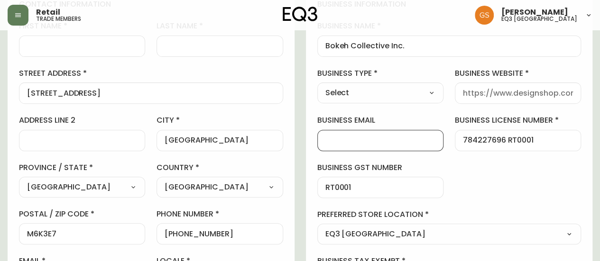
paste input "[DOMAIN_NAME]"
type input "[DOMAIN_NAME]"
click at [491, 98] on div at bounding box center [518, 93] width 126 height 21
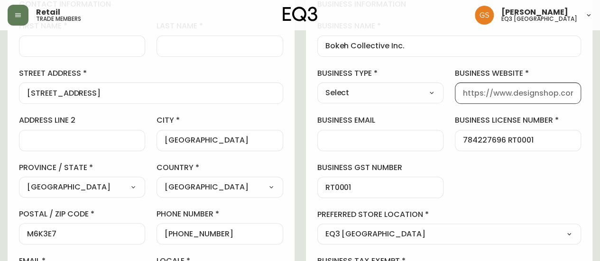
paste input "[DOMAIN_NAME]"
type input "[DOMAIN_NAME]"
click at [471, 182] on div "business information business name Bokeh Collective Inc. business type Select S…" at bounding box center [449, 145] width 287 height 315
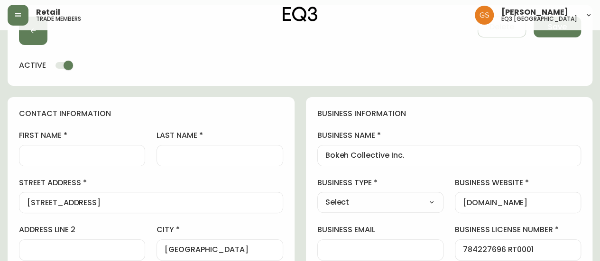
scroll to position [47, 0]
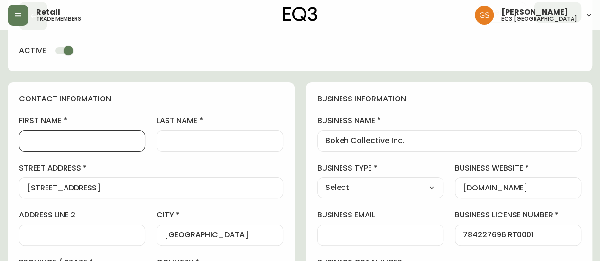
click at [88, 138] on input "first name" at bounding box center [82, 141] width 110 height 9
paste input "[PERSON_NAME]"
drag, startPoint x: 80, startPoint y: 140, endPoint x: 45, endPoint y: 142, distance: 35.1
click at [45, 142] on input "[PERSON_NAME]" at bounding box center [82, 141] width 110 height 9
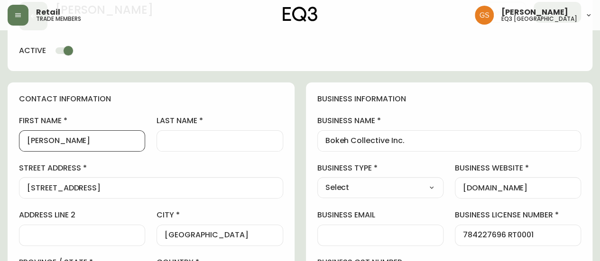
type input "[PERSON_NAME]"
click at [182, 137] on input "last name" at bounding box center [220, 141] width 110 height 9
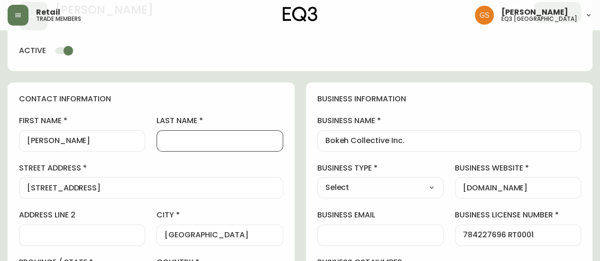
paste input "[PERSON_NAME]"
type input "[PERSON_NAME]"
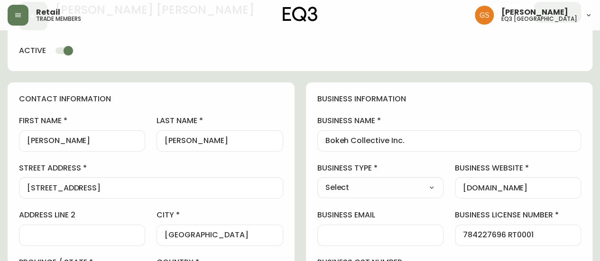
drag, startPoint x: 236, startPoint y: 85, endPoint x: 235, endPoint y: 92, distance: 7.1
click at [236, 86] on div "contact information first name [PERSON_NAME] last name [PERSON_NAME][GEOGRAPHIC…" at bounding box center [151, 241] width 287 height 316
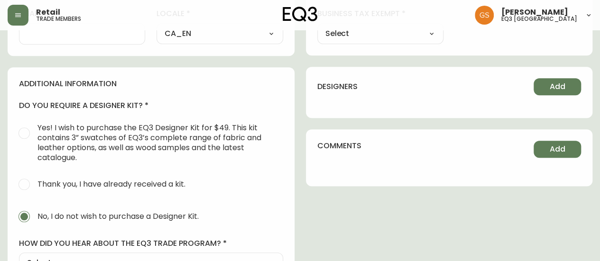
scroll to position [379, 0]
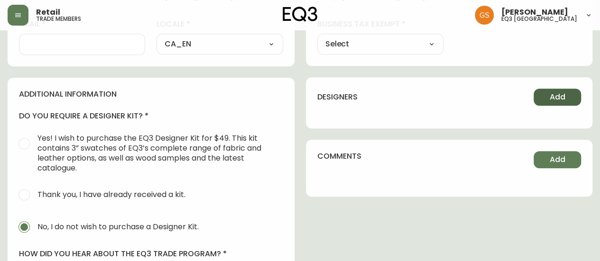
click at [538, 95] on button "Add" at bounding box center [557, 97] width 47 height 17
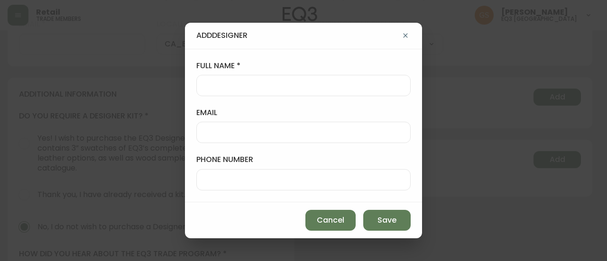
click at [261, 87] on input "full name" at bounding box center [303, 85] width 198 height 9
paste input "[PERSON_NAME]"
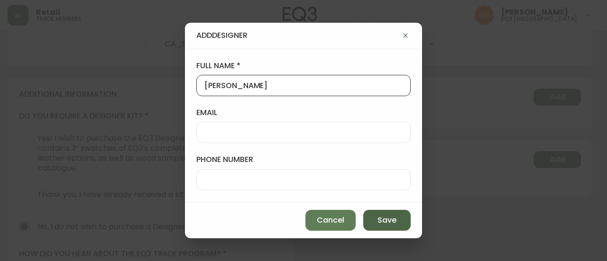
type input "[PERSON_NAME]"
click at [387, 222] on span "Save" at bounding box center [387, 220] width 19 height 10
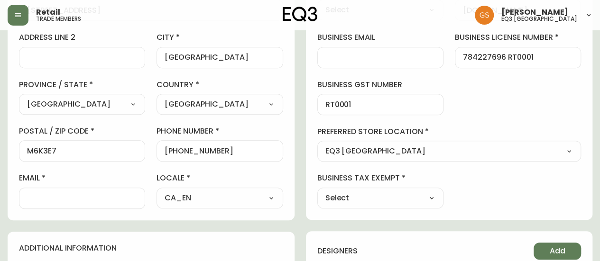
scroll to position [237, 0]
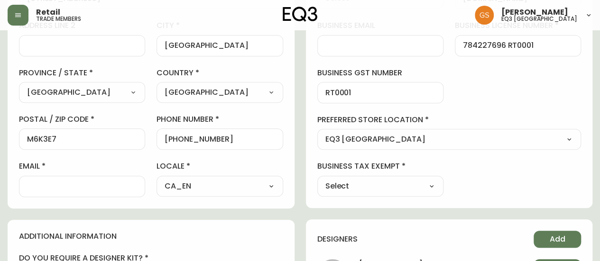
click at [86, 182] on input "email" at bounding box center [82, 186] width 110 height 9
paste input "[EMAIL_ADDRESS][DOMAIN_NAME]"
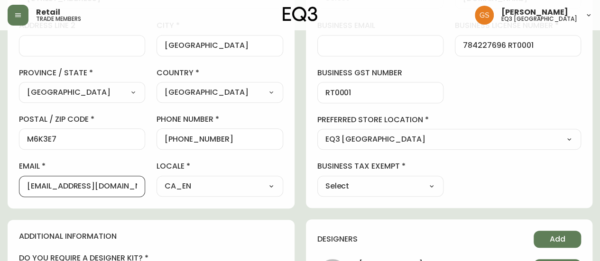
type input "[EMAIL_ADDRESS][DOMAIN_NAME]"
click at [294, 107] on div "contact information first name [PERSON_NAME] last name [PERSON_NAME][GEOGRAPHIC…" at bounding box center [151, 51] width 287 height 316
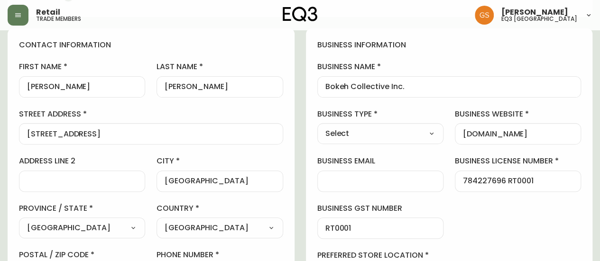
scroll to position [95, 0]
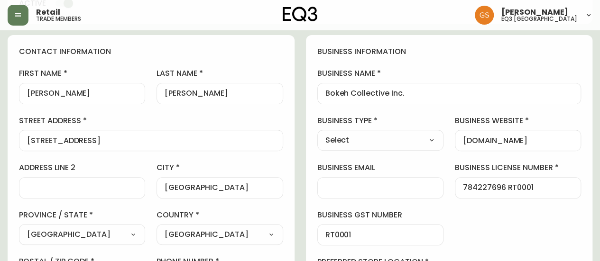
click at [423, 142] on select "Select Interior Designer Architect Home Builder Contractor Real Estate Agent Ho…" at bounding box center [380, 140] width 126 height 14
click at [402, 141] on select "Select Interior Designer Architect Home Builder Contractor Real Estate Agent Ho…" at bounding box center [380, 140] width 126 height 14
select select "Other"
click at [317, 133] on select "Select Interior Designer Architect Home Builder Contractor Real Estate Agent Ho…" at bounding box center [380, 140] width 126 height 14
type input "Other"
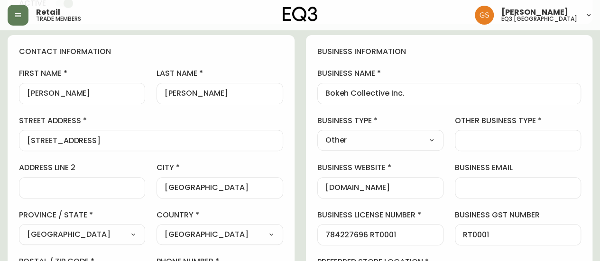
scroll to position [142, 0]
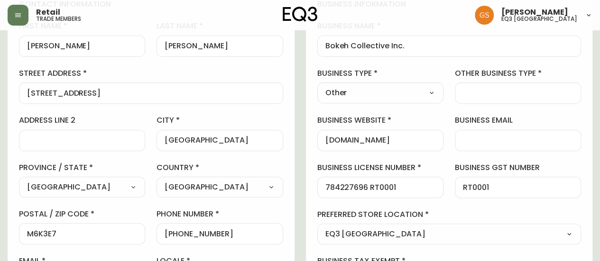
click at [471, 90] on input "other business type" at bounding box center [518, 93] width 110 height 9
type input "Set Decoration"
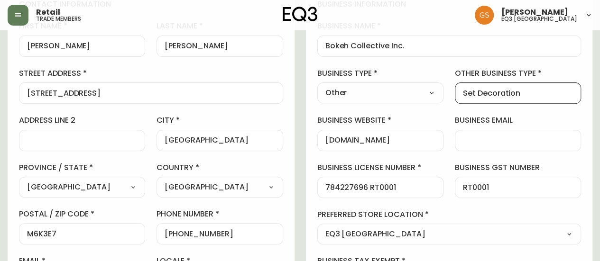
click at [519, 96] on input "Set Decoration" at bounding box center [518, 93] width 110 height 9
click at [436, 111] on div "business information business name Bokeh Collective Inc. business type Other Se…" at bounding box center [449, 145] width 287 height 315
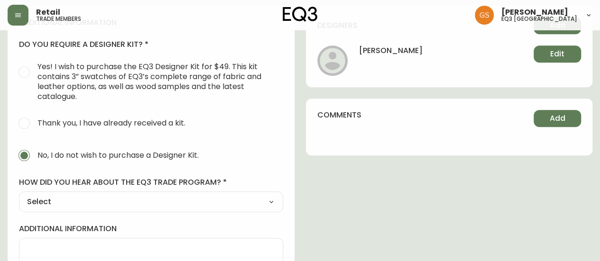
scroll to position [474, 0]
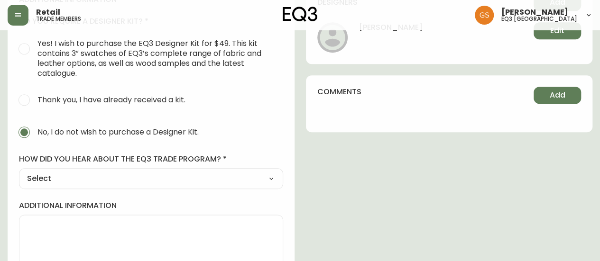
click at [219, 175] on select "Select Social Media Advertisement Trade Show Outreach from a Trade Rep Other" at bounding box center [151, 179] width 264 height 14
select select "Other"
click at [19, 172] on select "Select Social Media Advertisement Trade Show Outreach from a Trade Rep Other" at bounding box center [151, 179] width 264 height 14
type input "Other"
click at [92, 245] on div "additional information do you require a designer kit? Yes! I wish to purchase t…" at bounding box center [151, 158] width 287 height 351
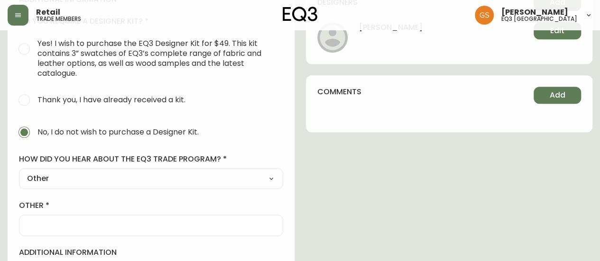
click at [103, 221] on input "other" at bounding box center [151, 225] width 248 height 9
type input "WALK IN"
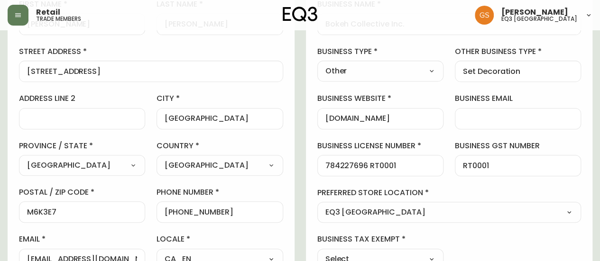
scroll to position [259, 0]
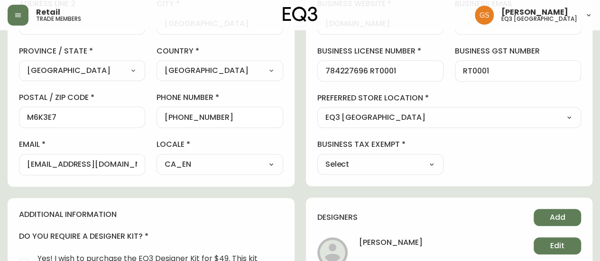
click at [432, 167] on select "Select Yes No" at bounding box center [380, 164] width 126 height 14
select select "false"
click at [317, 157] on select "Select Yes No" at bounding box center [380, 164] width 126 height 14
type input "No"
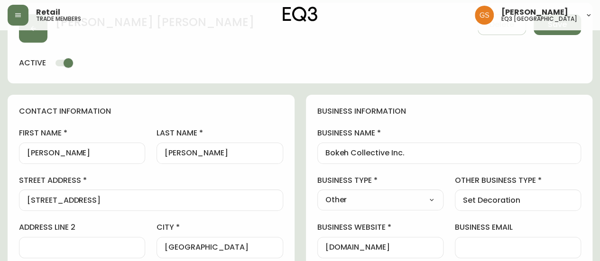
scroll to position [0, 0]
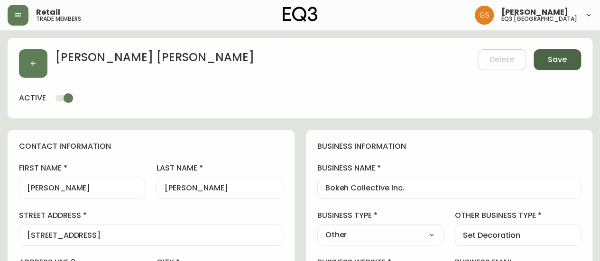
click at [559, 65] on span "Save" at bounding box center [557, 60] width 19 height 10
select select
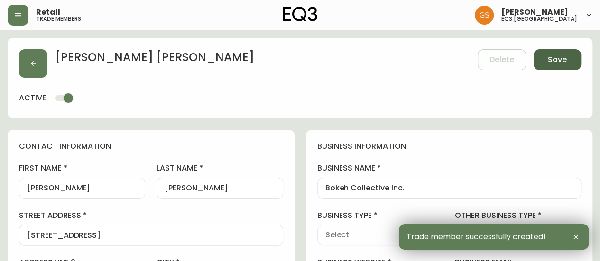
type input "[PHONE_NUMBER]"
type input "Other"
select select "Other"
type input "Other"
select select "Other"
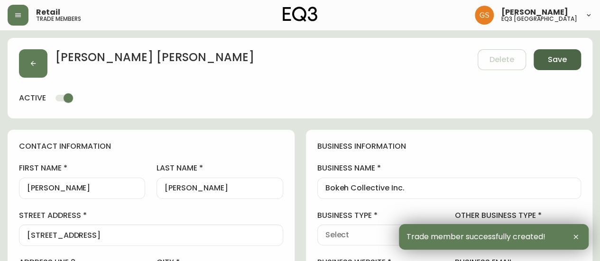
type input "Set Decoration"
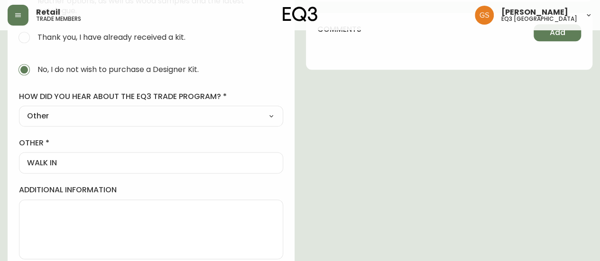
scroll to position [545, 0]
